Goal: Check status: Check status

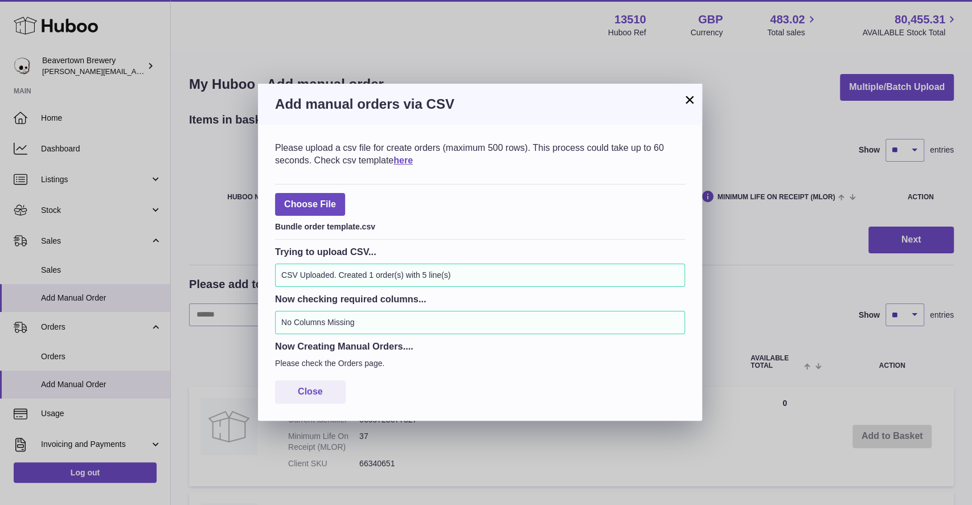
click at [692, 107] on button "×" at bounding box center [690, 100] width 14 height 14
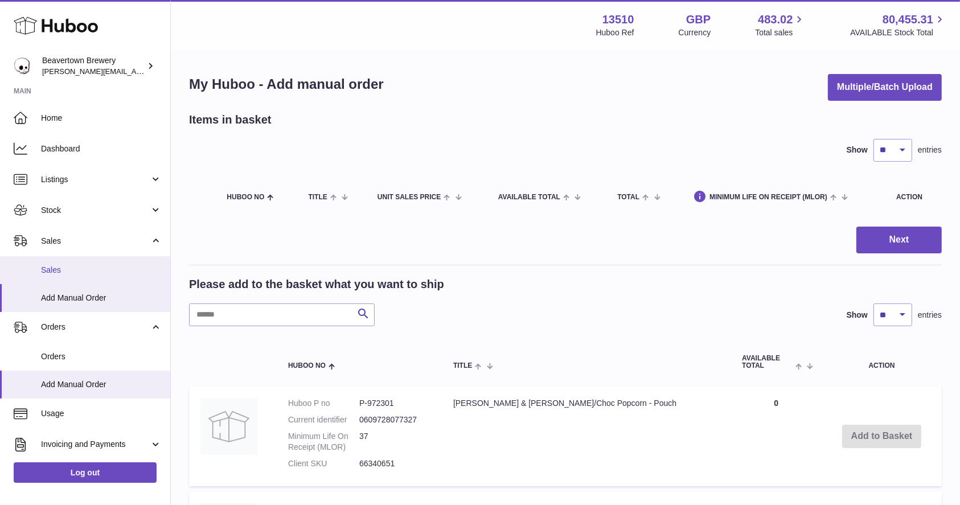
click at [49, 269] on span "Sales" at bounding box center [101, 270] width 121 height 11
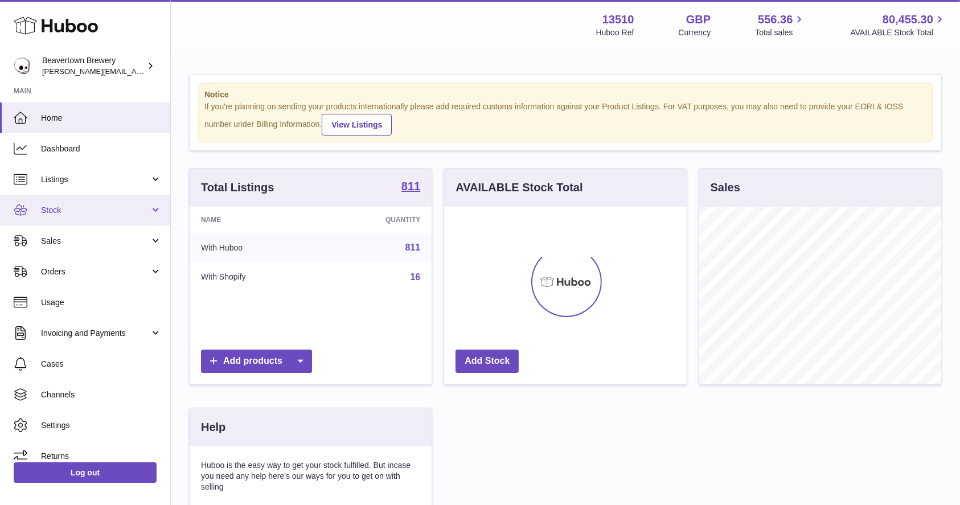
scroll to position [178, 242]
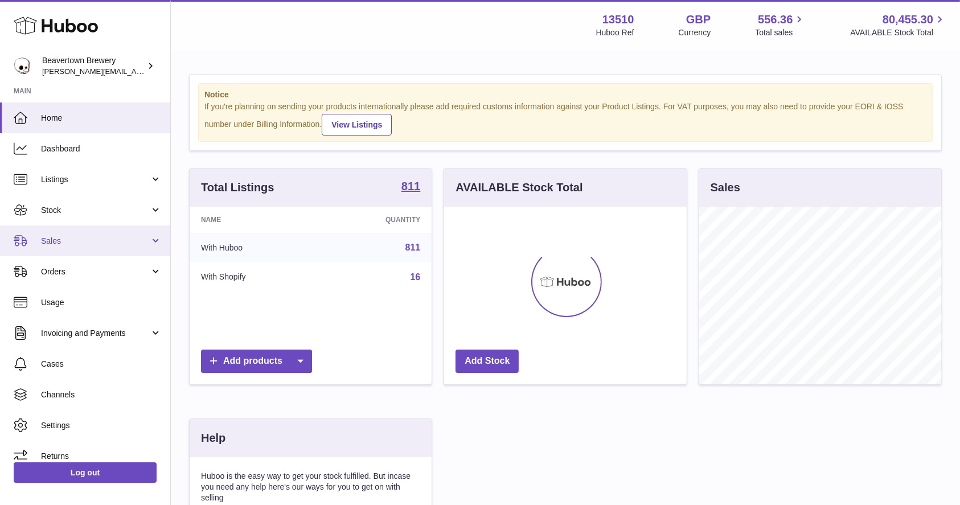
click at [66, 232] on link "Sales" at bounding box center [85, 241] width 170 height 31
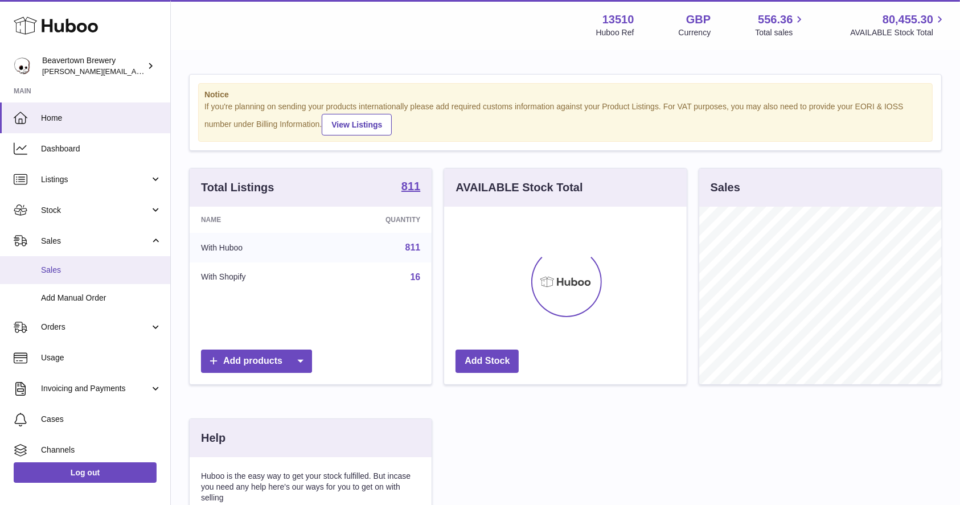
click at [66, 276] on link "Sales" at bounding box center [85, 270] width 170 height 28
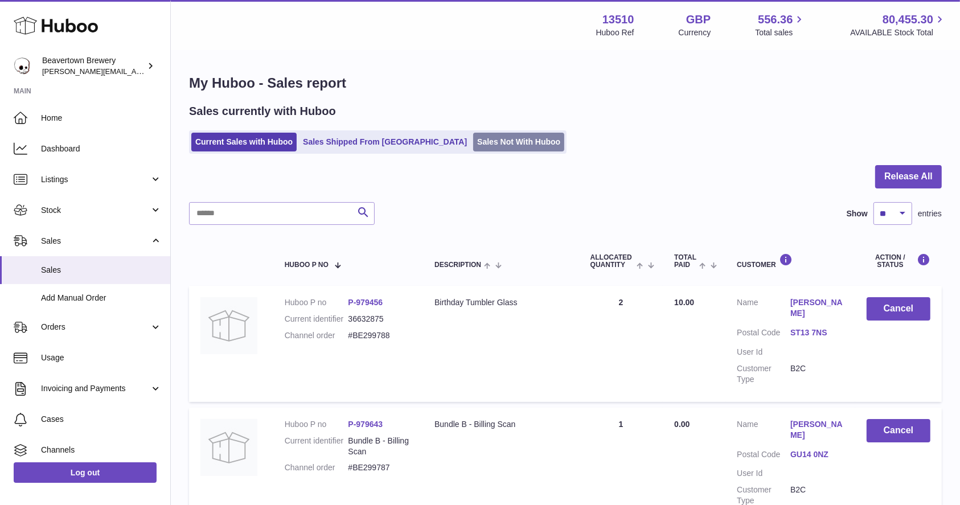
click at [494, 139] on link "Sales Not With Huboo" at bounding box center [518, 142] width 91 height 19
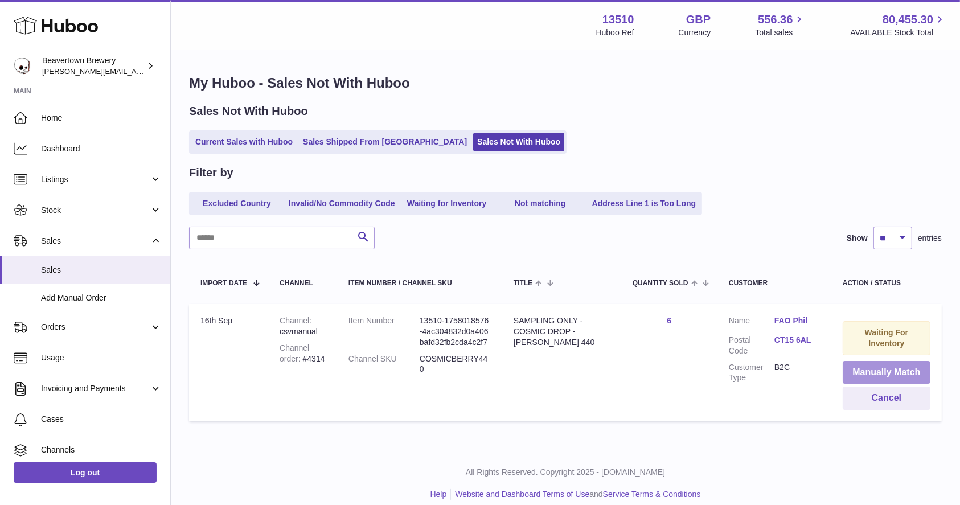
click at [876, 369] on button "Manually Match" at bounding box center [887, 372] width 88 height 23
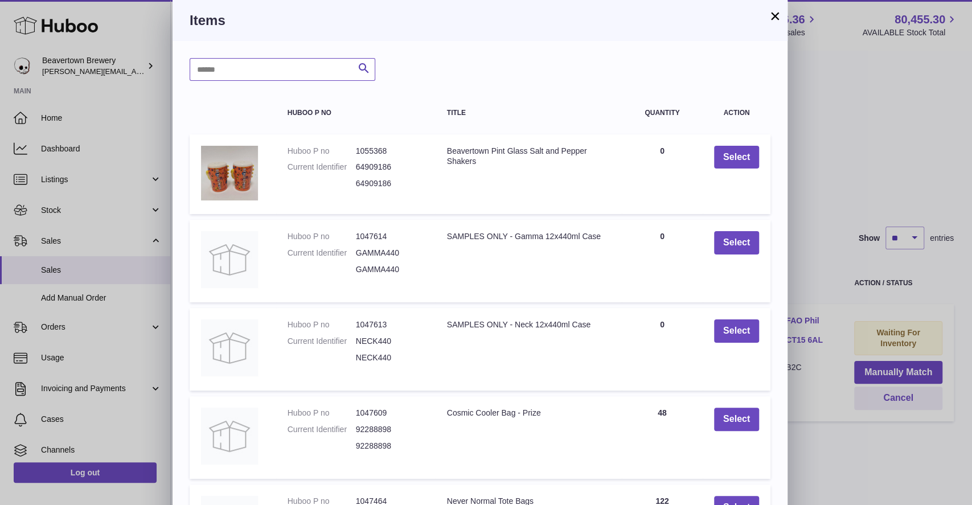
click at [329, 75] on input "text" at bounding box center [283, 69] width 186 height 23
type input "*****"
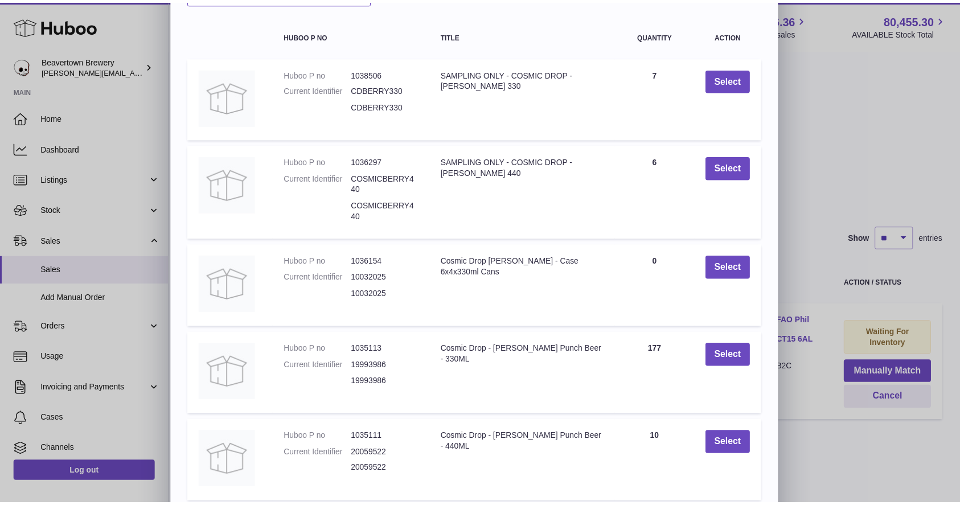
scroll to position [79, 0]
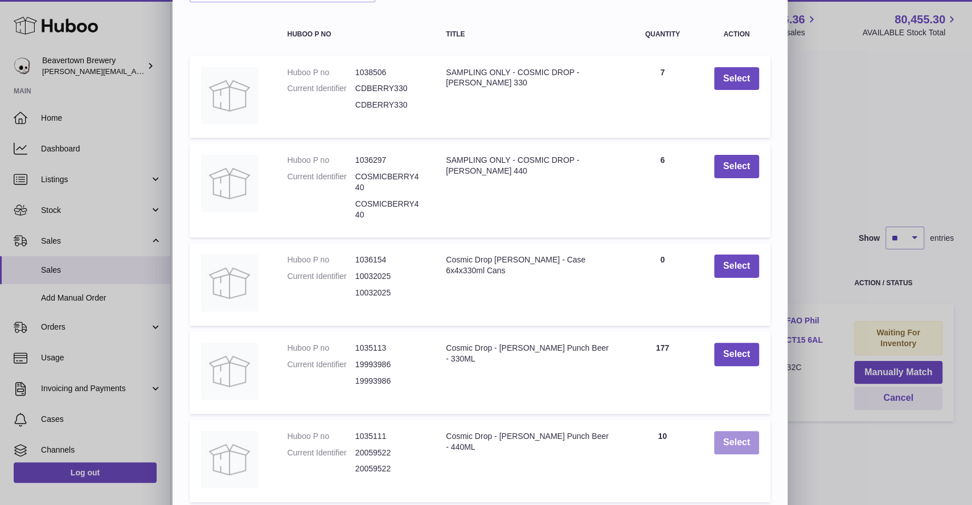
click at [751, 439] on button "Select" at bounding box center [736, 442] width 45 height 23
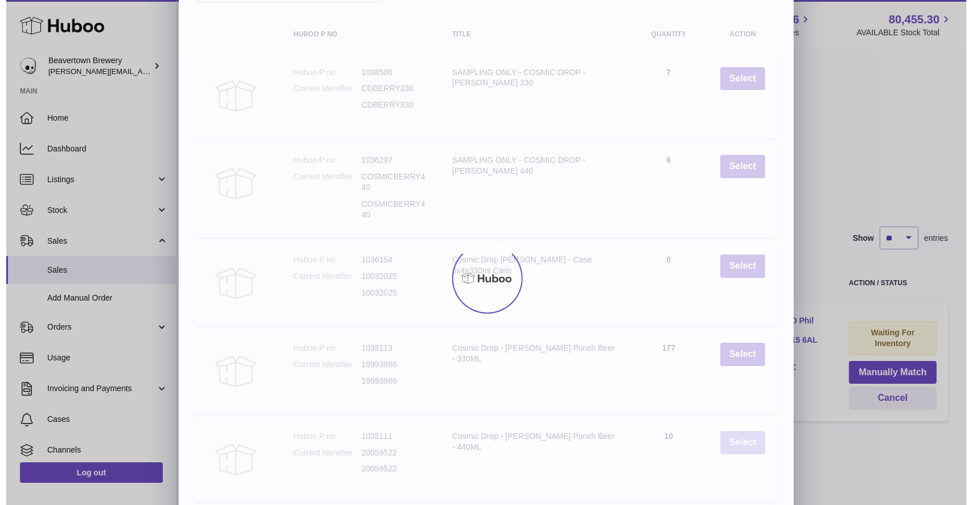
scroll to position [0, 0]
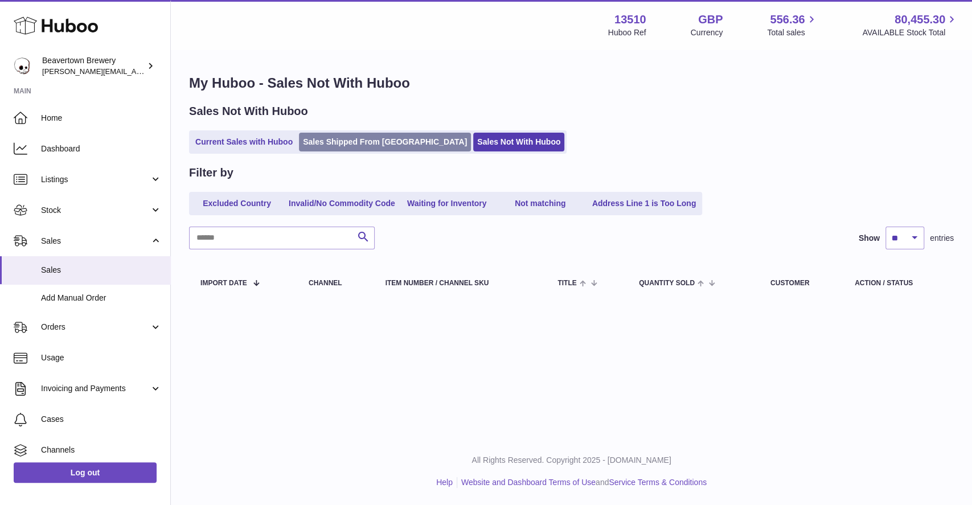
click at [328, 139] on link "Sales Shipped From Huboo" at bounding box center [385, 142] width 172 height 19
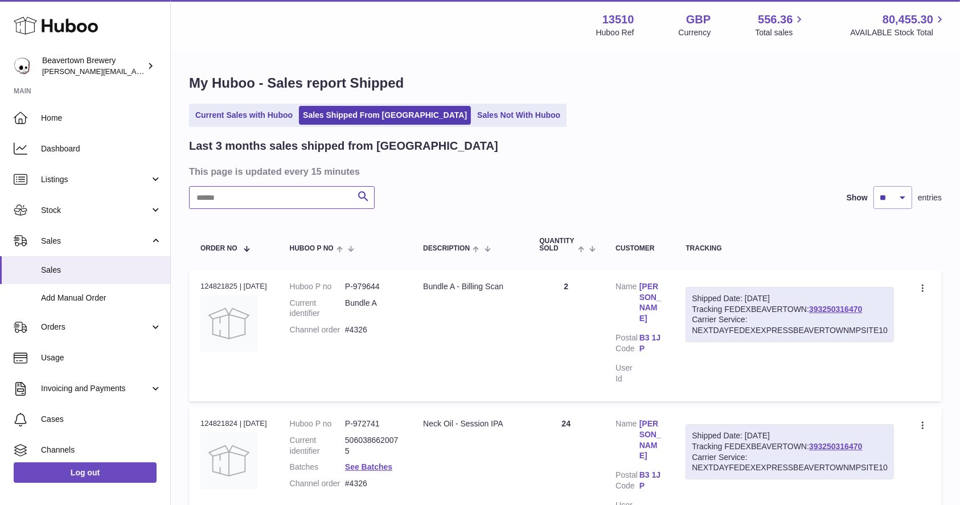
click at [306, 194] on input "text" at bounding box center [282, 197] width 186 height 23
paste input "*****"
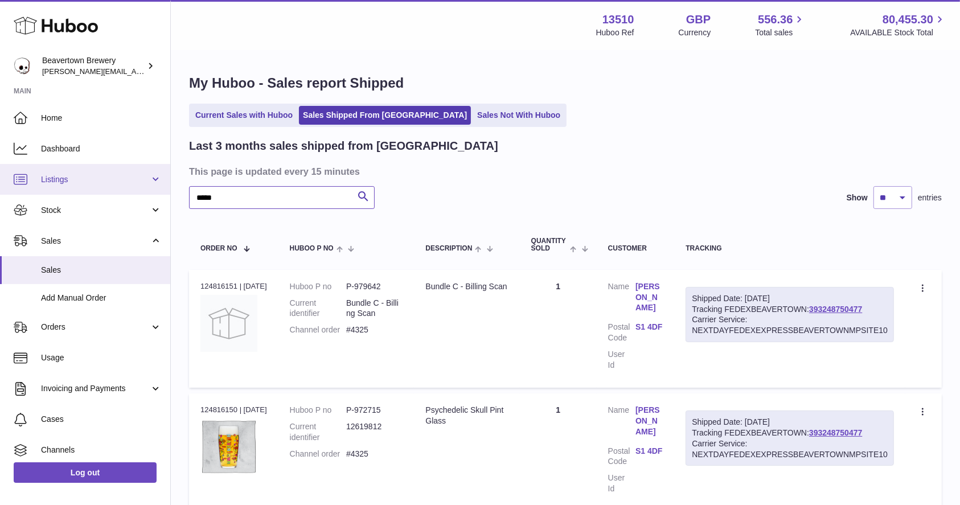
drag, startPoint x: 231, startPoint y: 195, endPoint x: 146, endPoint y: 191, distance: 85.6
paste input "text"
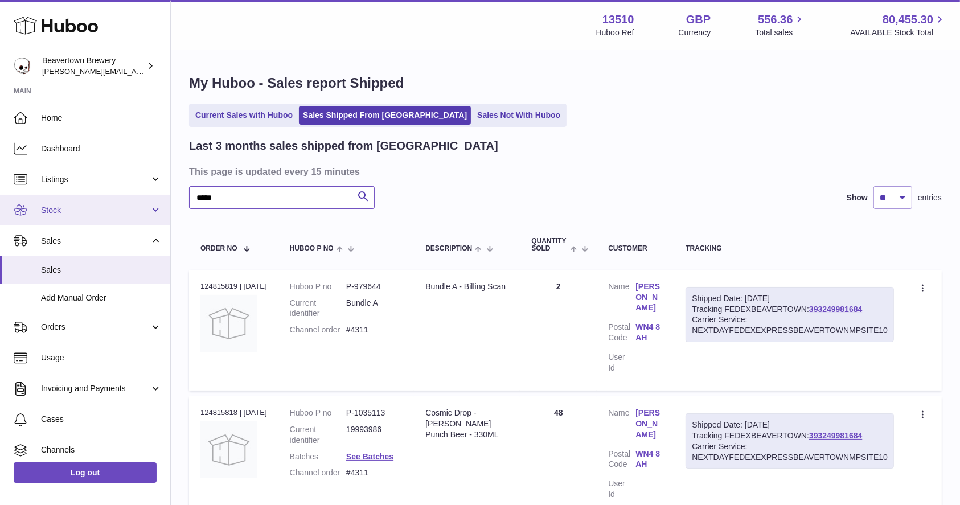
drag, startPoint x: 238, startPoint y: 202, endPoint x: 162, endPoint y: 213, distance: 77.2
click at [162, 213] on div "Huboo Beavertown Brewery Matthew.McCormack@beavertownbrewery.co.uk Main Home Da…" at bounding box center [480, 306] width 960 height 613
paste input "text"
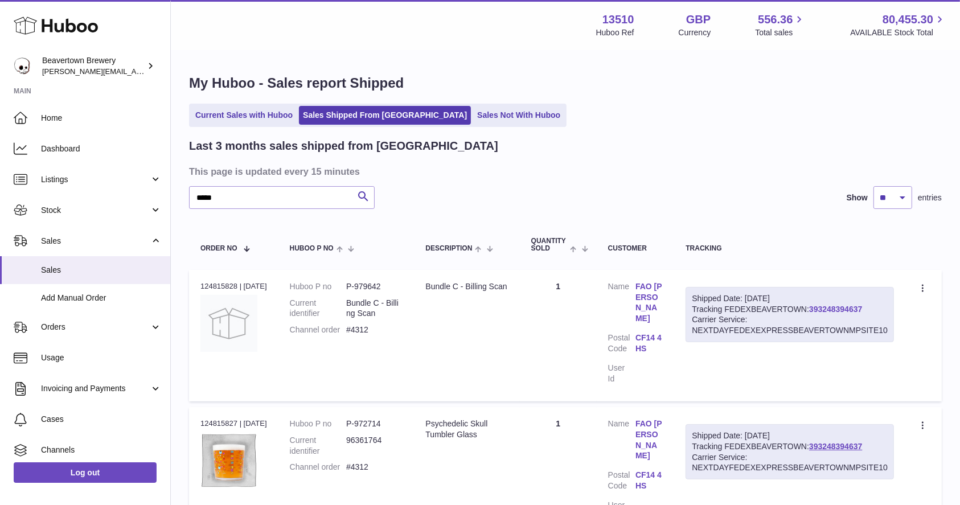
click at [852, 305] on link "393248394637" at bounding box center [836, 309] width 53 height 9
click at [728, 452] on div "Carrier Service: NEXTDAYFEDEXEXPRESSBEAVERTOWNMPSITE10" at bounding box center [790, 463] width 196 height 22
drag, startPoint x: 273, startPoint y: 203, endPoint x: 141, endPoint y: 195, distance: 132.9
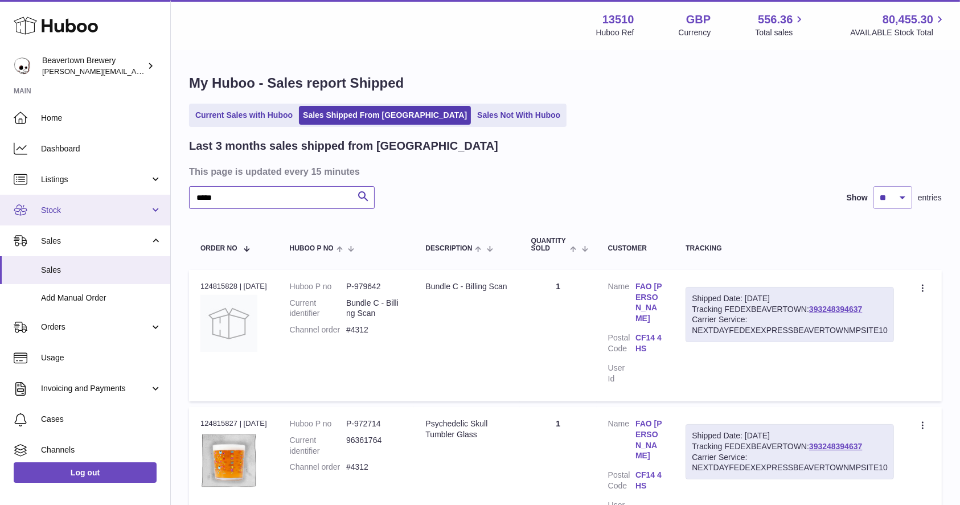
paste input "text"
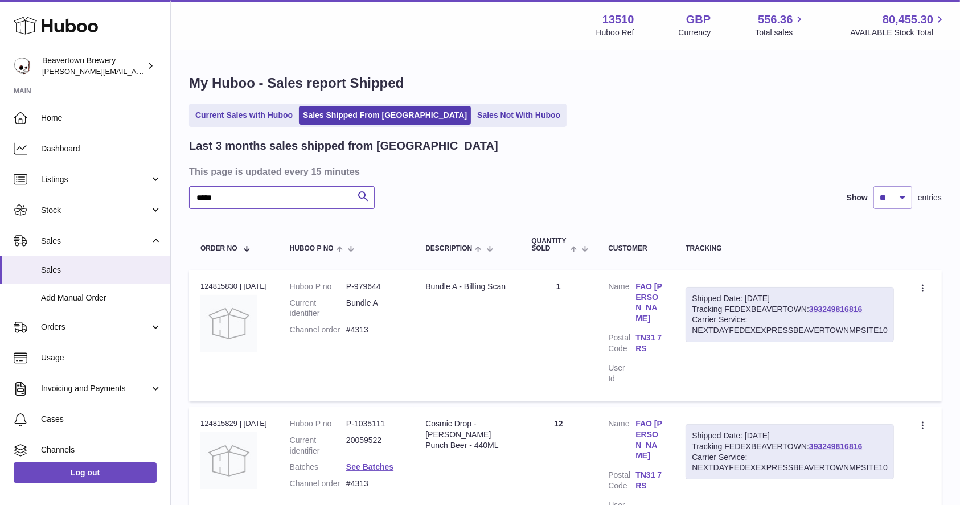
click at [235, 201] on input "*****" at bounding box center [282, 197] width 186 height 23
click at [236, 198] on input "*****" at bounding box center [282, 197] width 186 height 23
type input "*"
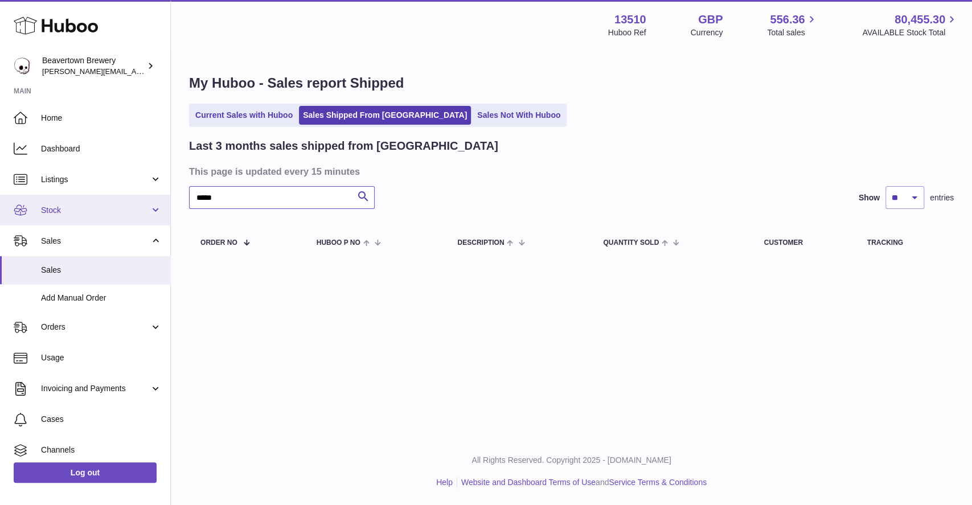
drag, startPoint x: 238, startPoint y: 199, endPoint x: 136, endPoint y: 208, distance: 102.4
click at [136, 208] on div "Huboo Beavertown Brewery Matthew.McCormack@beavertownbrewery.co.uk Main Home Da…" at bounding box center [486, 252] width 972 height 505
paste input "text"
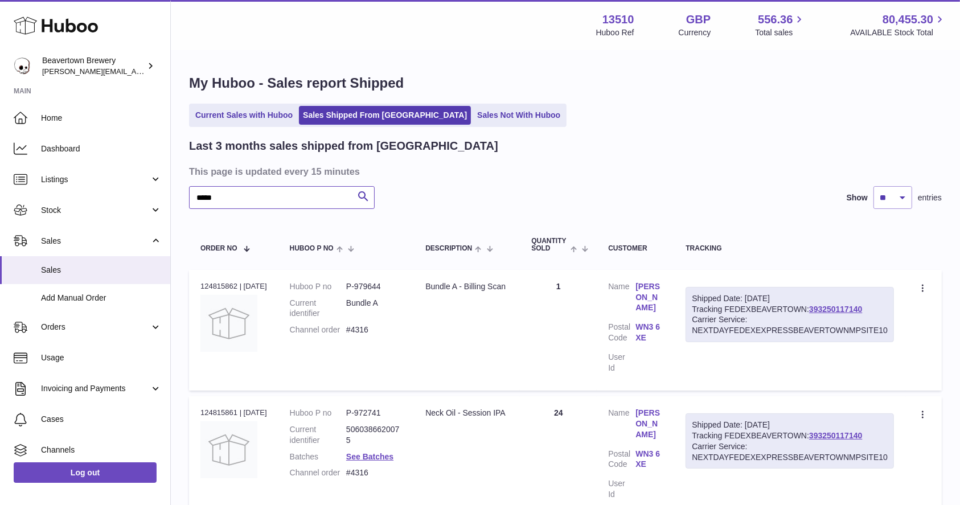
drag, startPoint x: 232, startPoint y: 203, endPoint x: 173, endPoint y: 203, distance: 59.8
click at [173, 203] on div "My Huboo - Sales report Shipped Current Sales with Huboo Sales Shipped From Hub…" at bounding box center [566, 425] width 790 height 748
paste input "text"
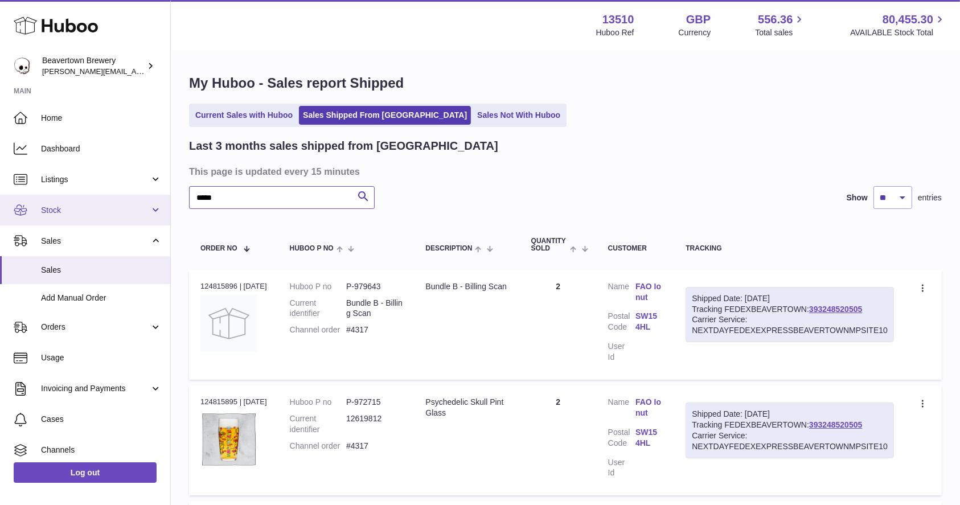
drag, startPoint x: 246, startPoint y: 194, endPoint x: 137, endPoint y: 196, distance: 109.4
paste input "text"
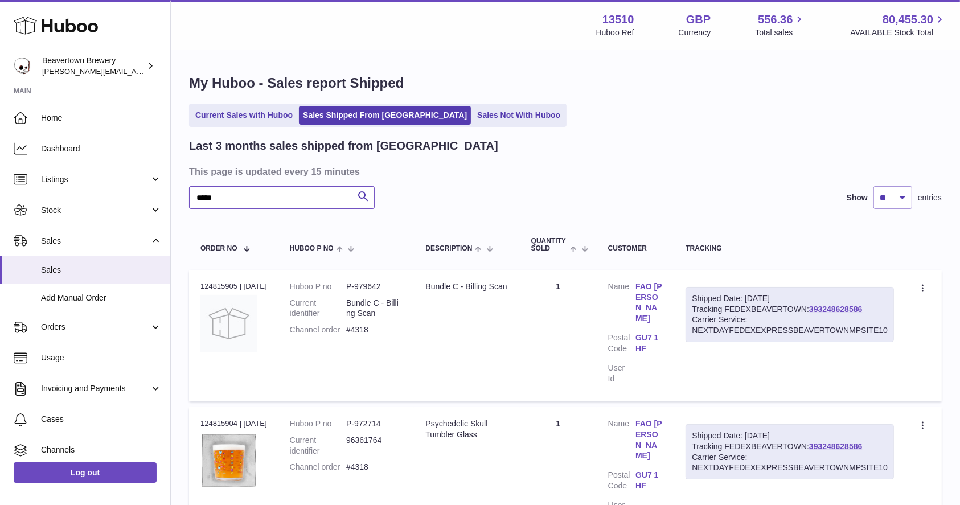
click at [284, 203] on input "*****" at bounding box center [282, 197] width 186 height 23
type input "*"
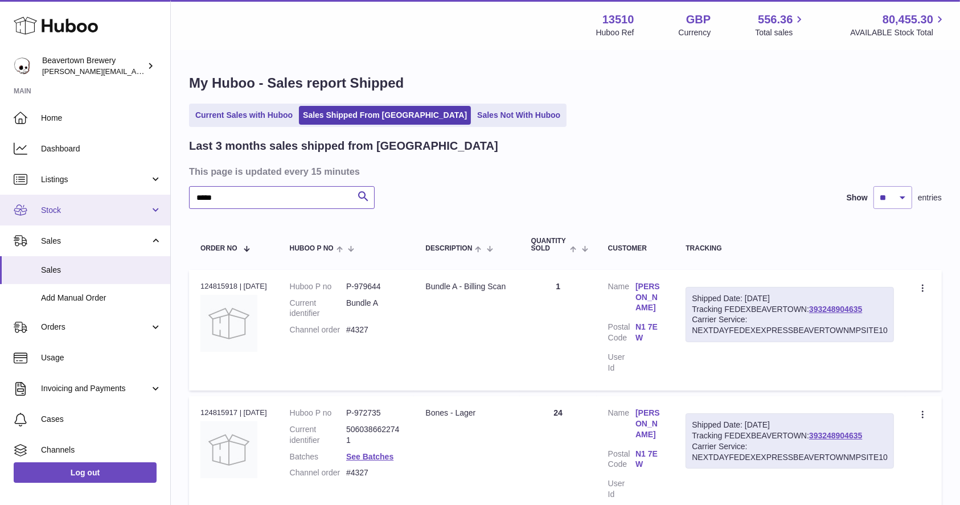
drag, startPoint x: 259, startPoint y: 189, endPoint x: 77, endPoint y: 212, distance: 183.1
paste input "text"
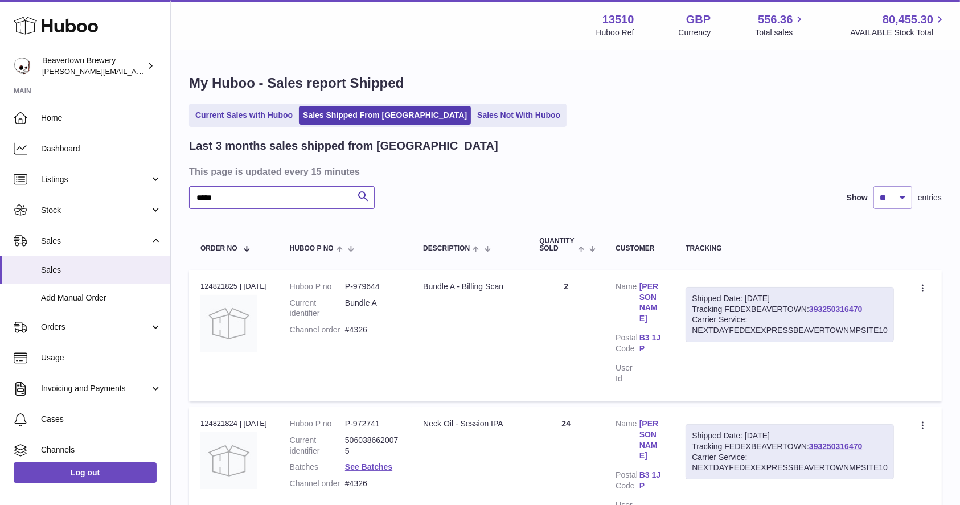
type input "*****"
